Goal: Navigation & Orientation: Find specific page/section

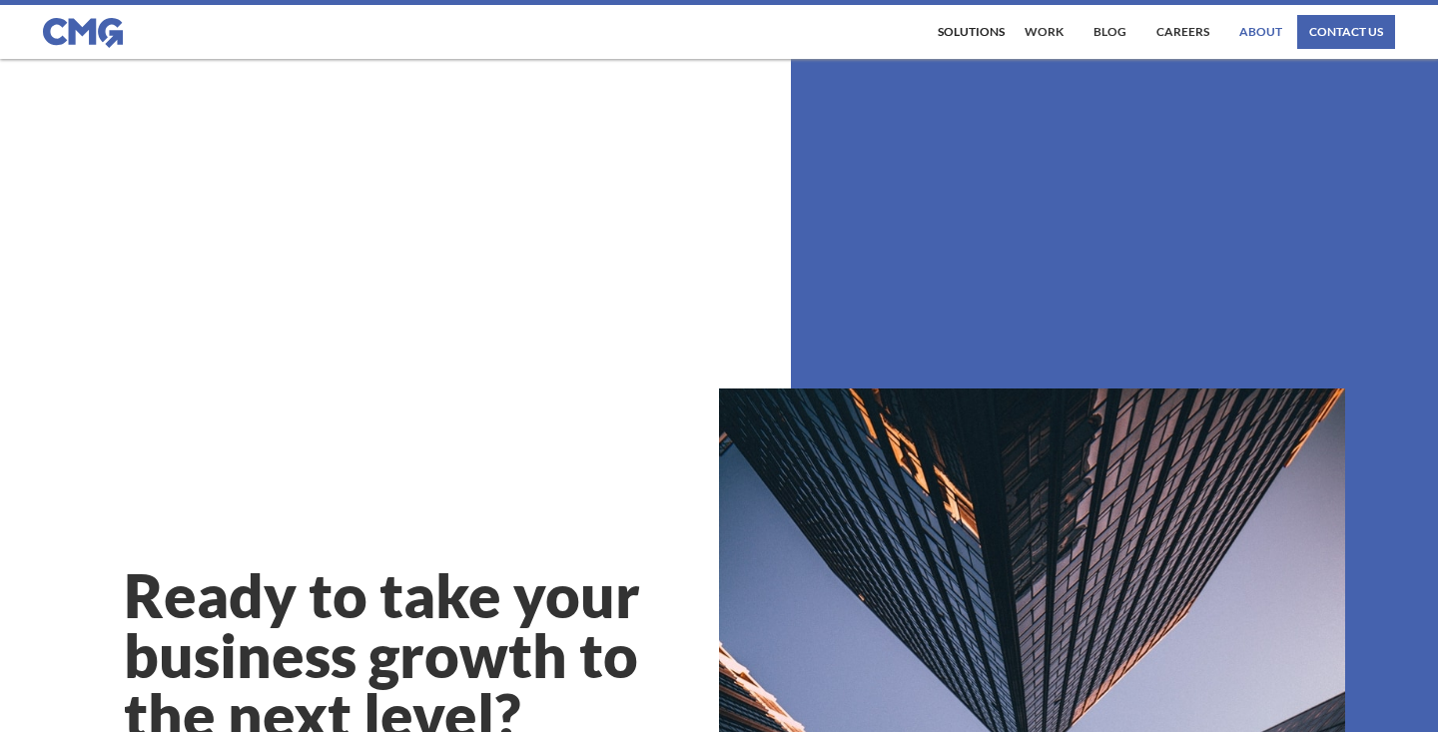
click at [1263, 30] on link "About" at bounding box center [1260, 32] width 53 height 34
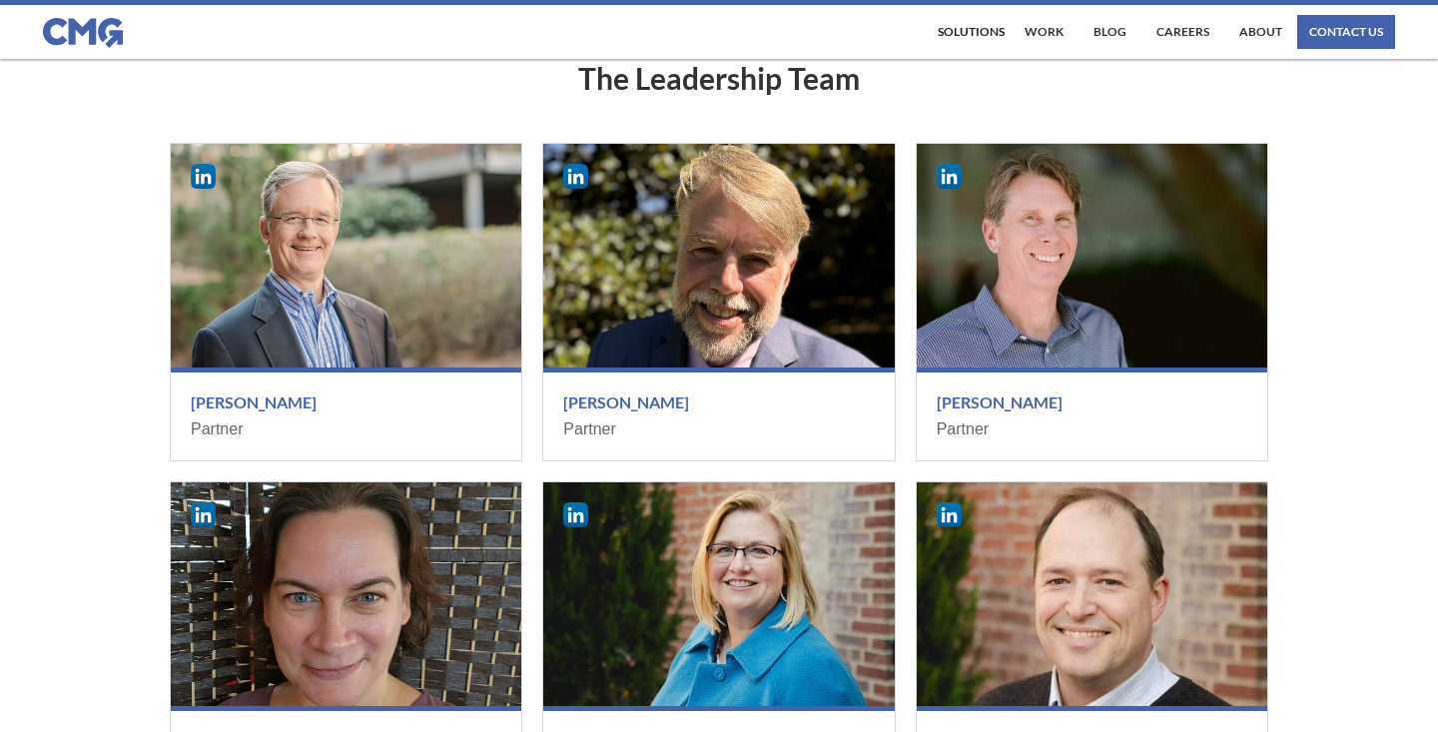
scroll to position [2097, 0]
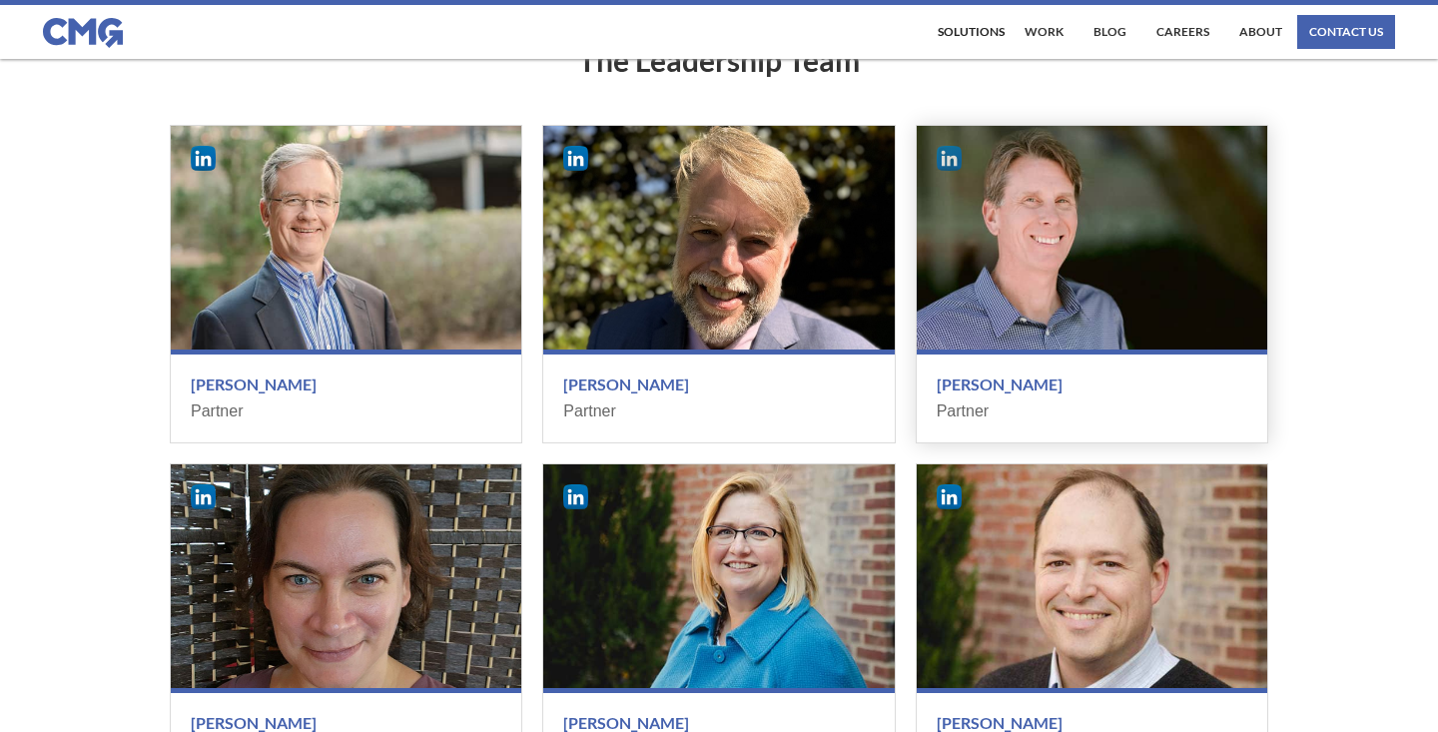
click at [947, 171] on img at bounding box center [949, 158] width 25 height 25
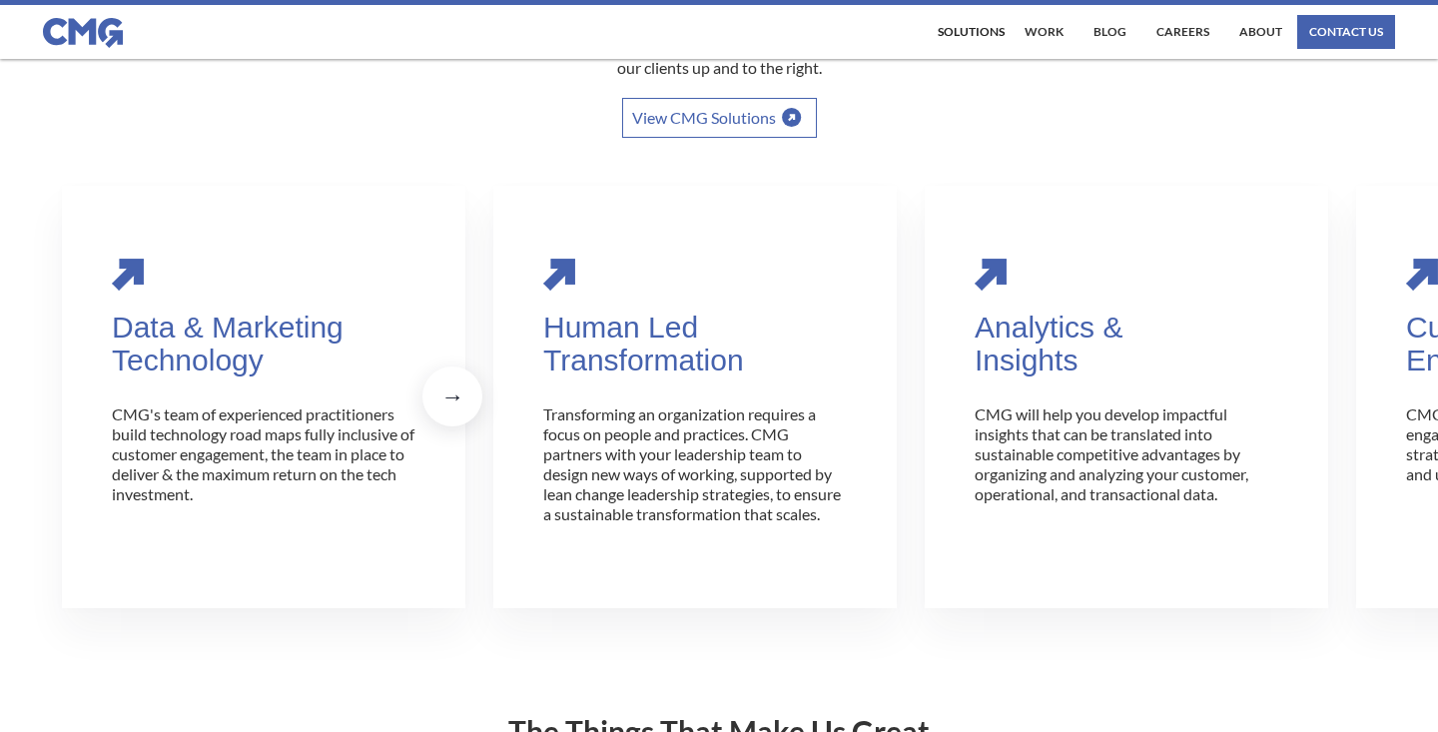
scroll to position [0, 0]
